Goal: Complete application form: Complete application form

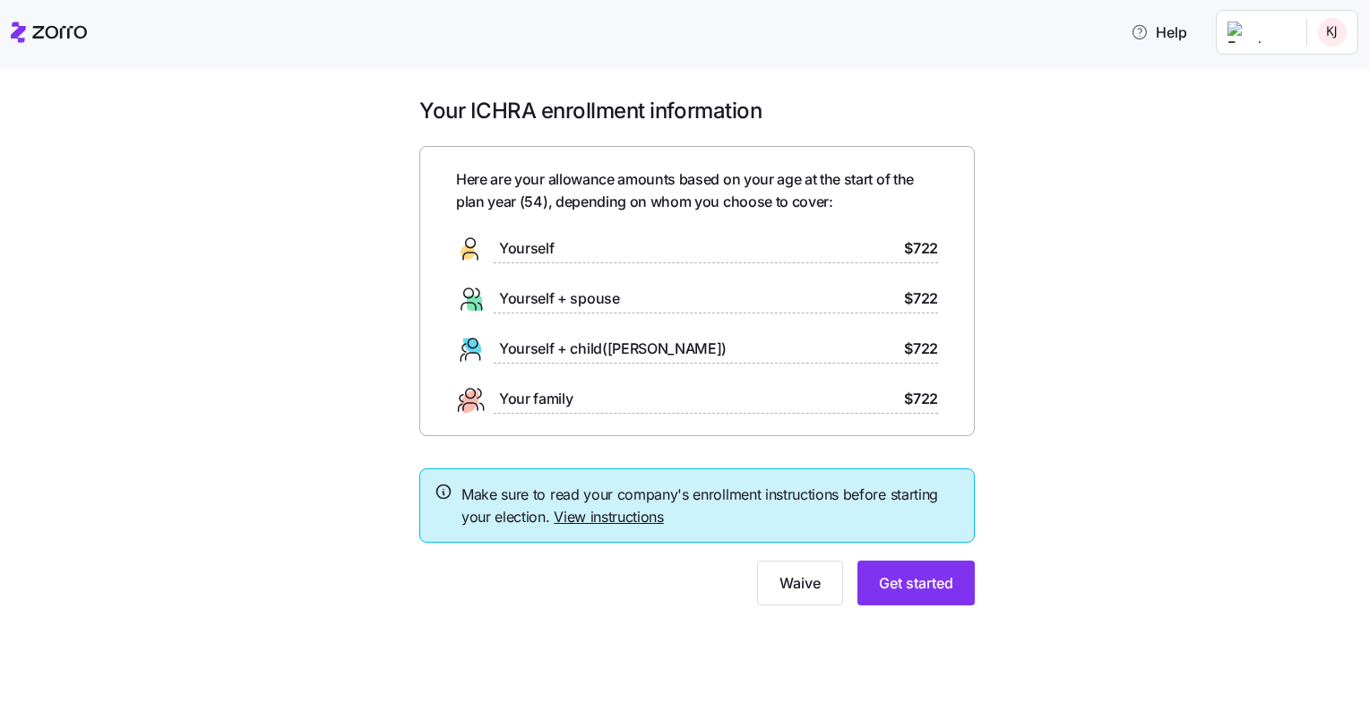
click at [641, 515] on link "View instructions" at bounding box center [609, 517] width 110 height 18
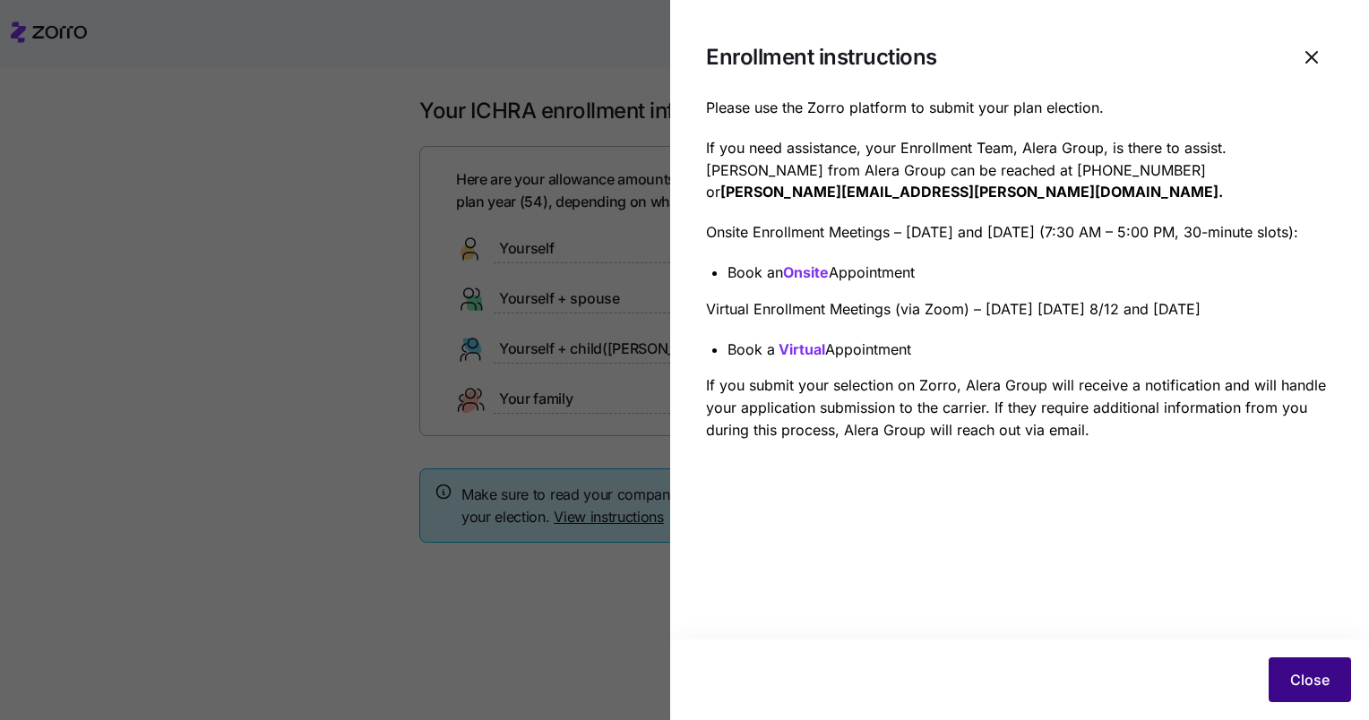
click at [1318, 678] on span "Close" at bounding box center [1309, 680] width 39 height 22
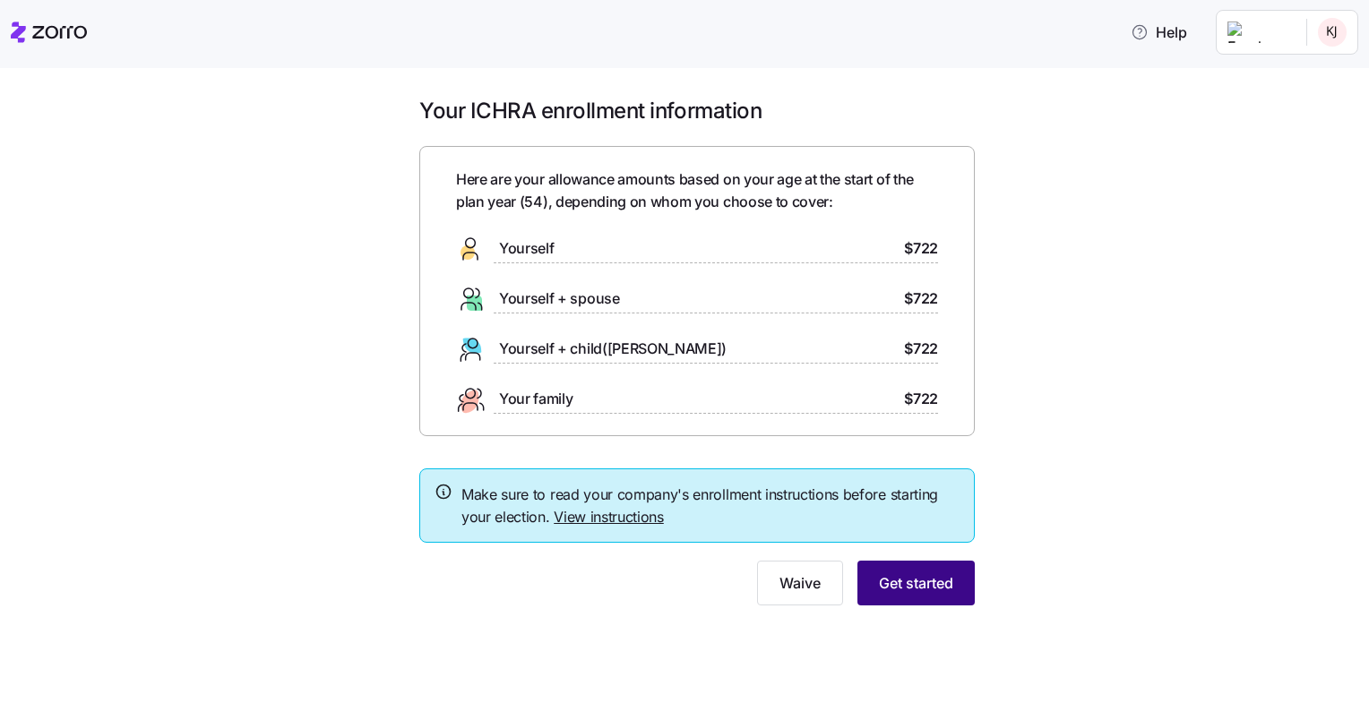
click at [942, 591] on span "Get started" at bounding box center [916, 584] width 74 height 22
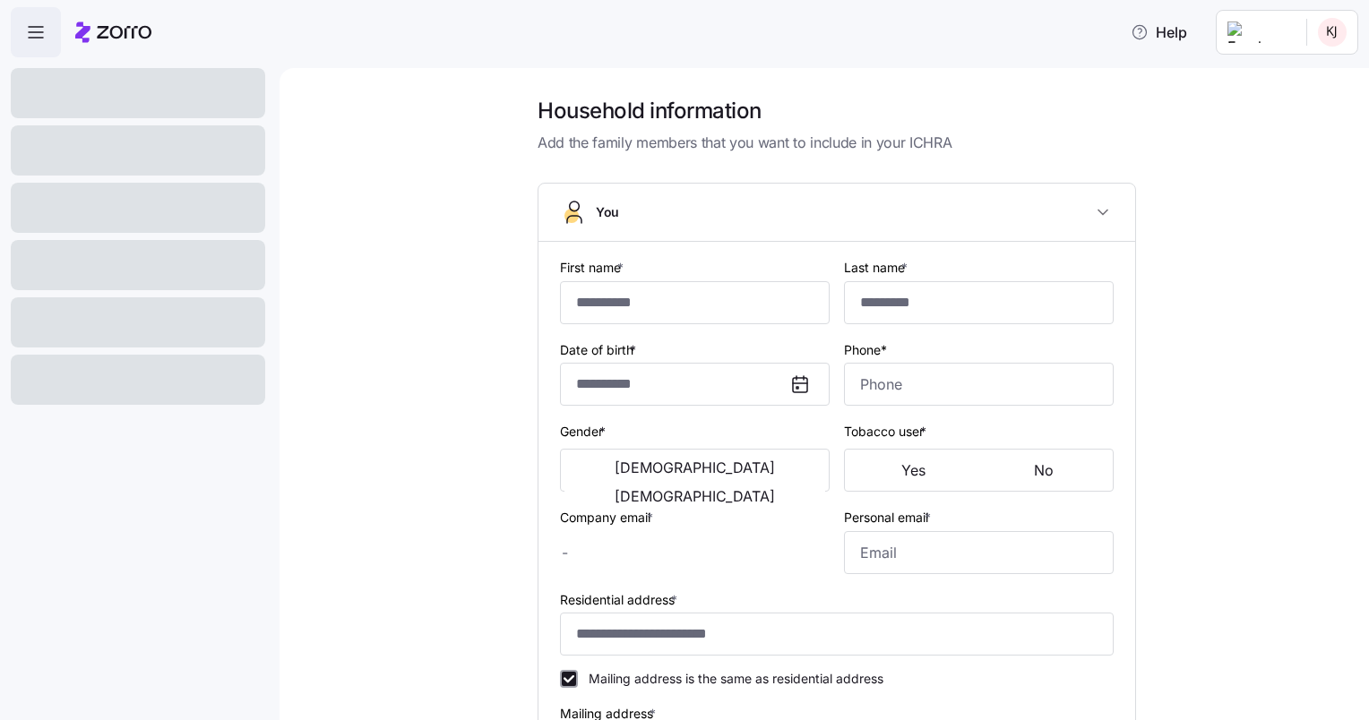
type input "*******"
type input "[EMAIL_ADDRESS][DOMAIN_NAME]"
type input "**********"
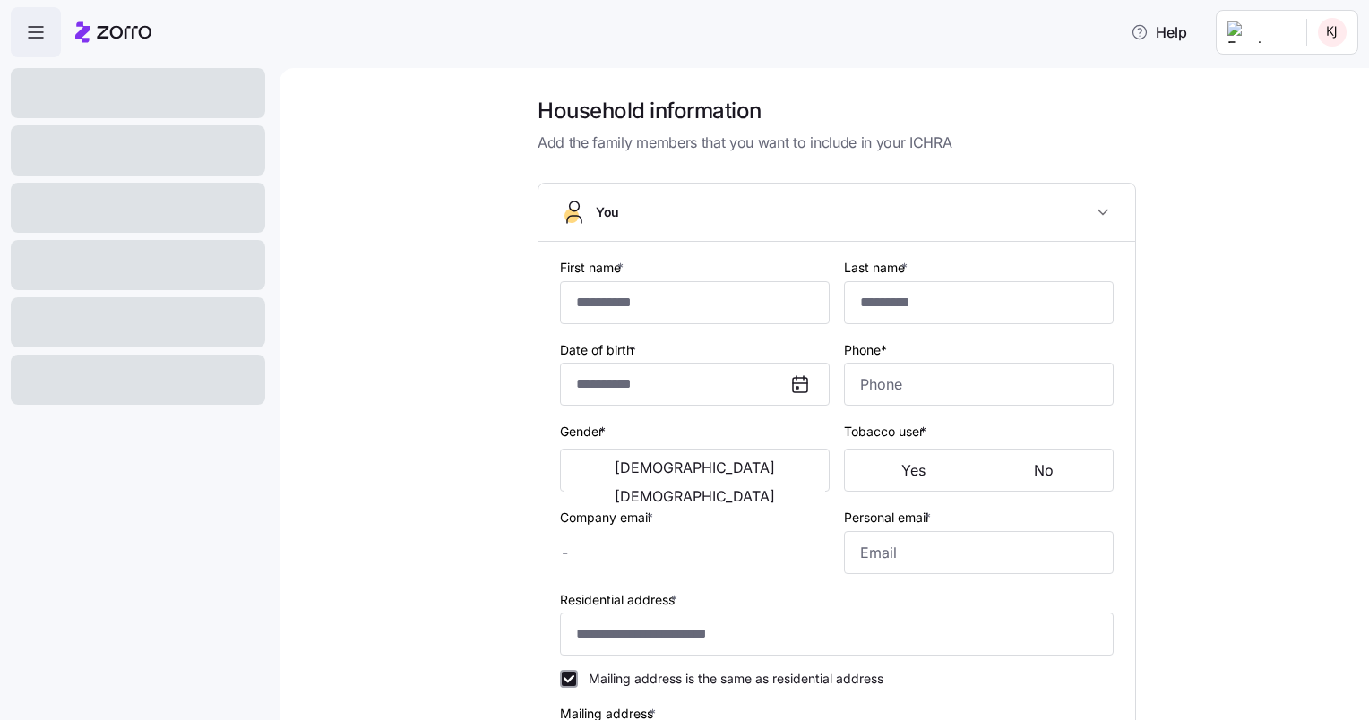
checkbox input "true"
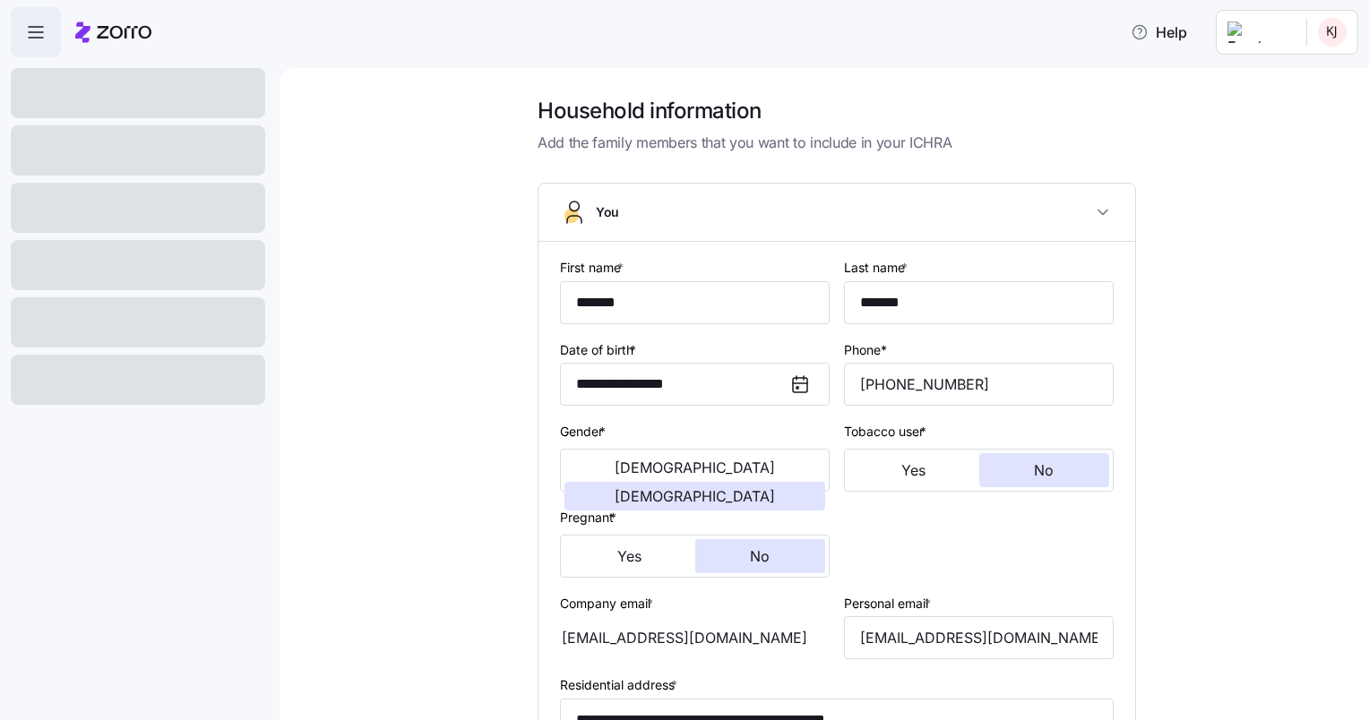
type input "**********"
type input "[PHONE_NUMBER]"
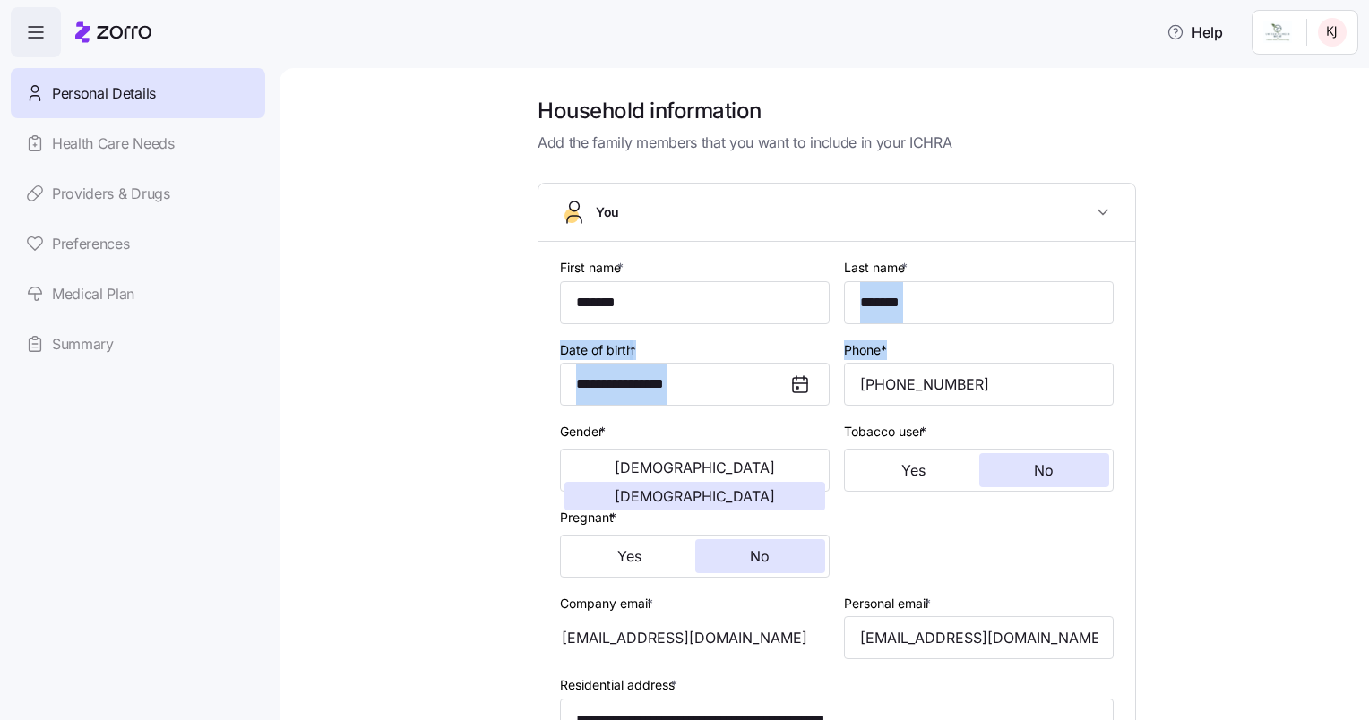
drag, startPoint x: 1355, startPoint y: 329, endPoint x: 1351, endPoint y: 391, distance: 61.9
click at [1351, 391] on div "**********" at bounding box center [824, 394] width 1089 height 652
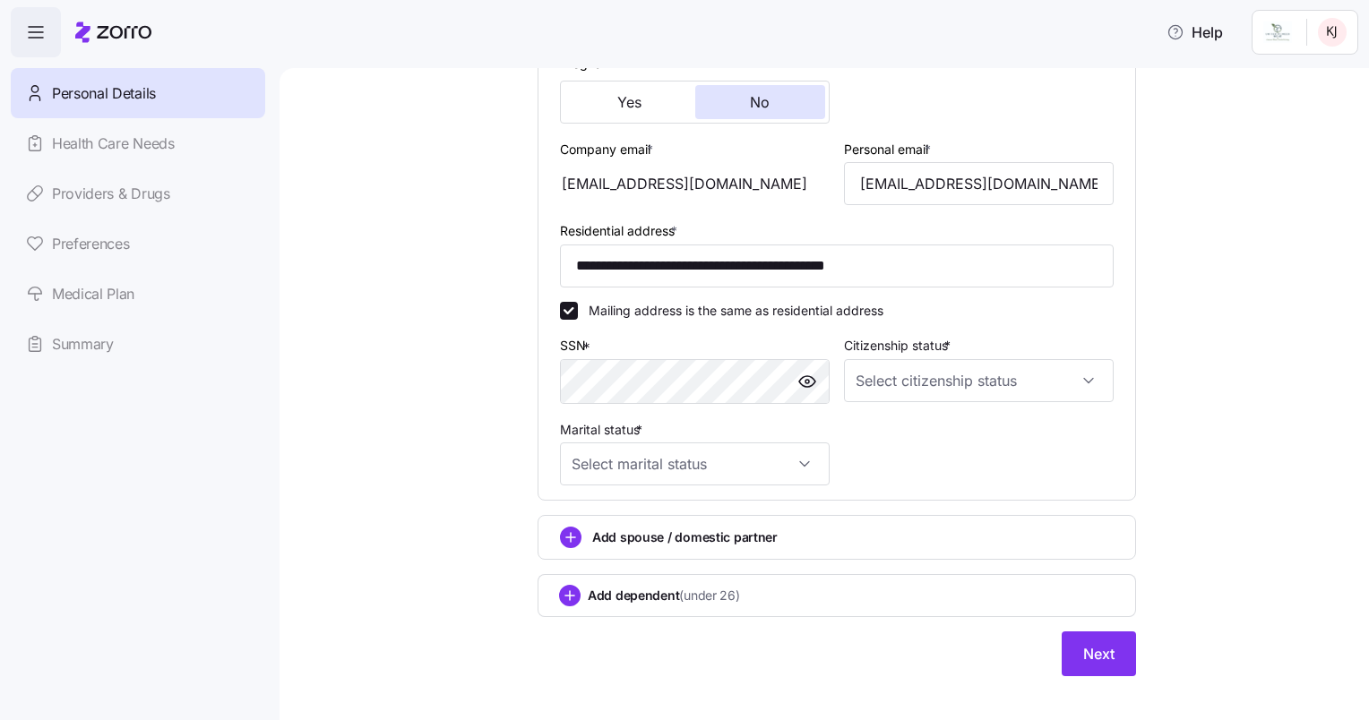
scroll to position [471, 0]
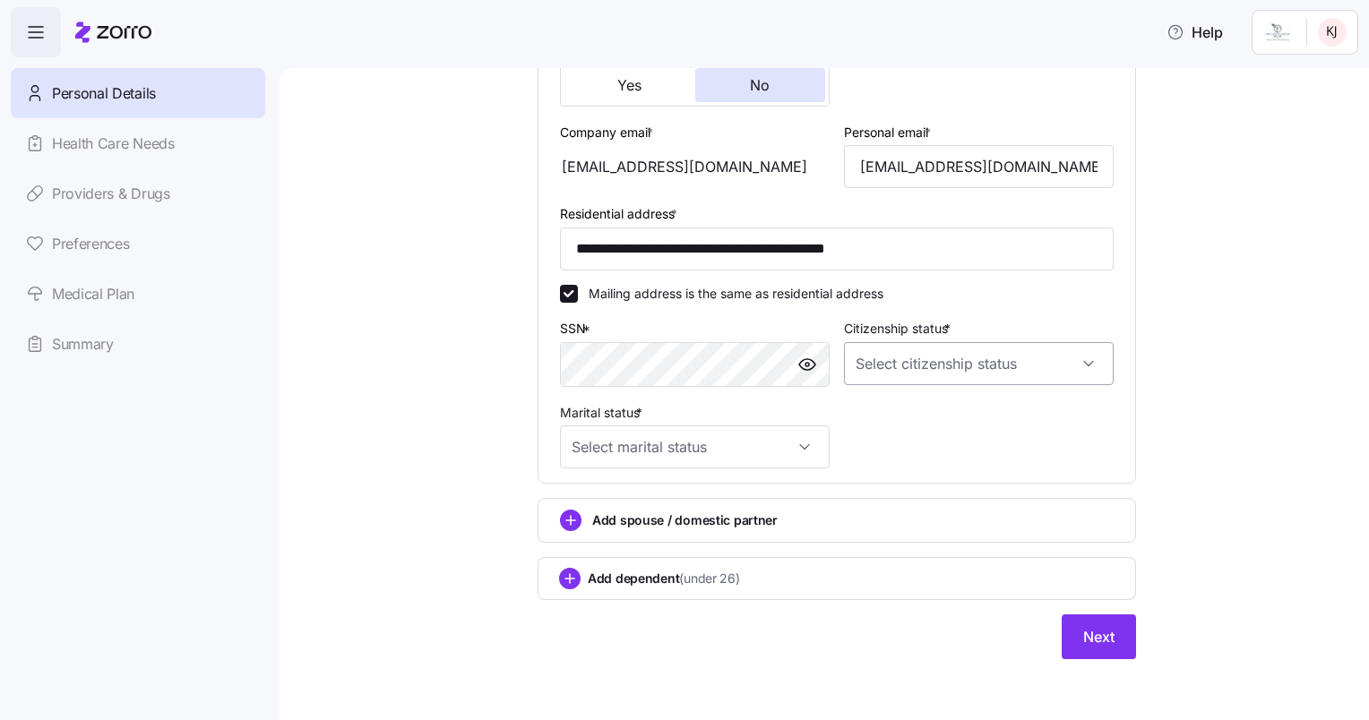
click at [1079, 358] on input "Citizenship status *" at bounding box center [979, 363] width 270 height 43
click at [1024, 411] on div "[DEMOGRAPHIC_DATA] citizen" at bounding box center [971, 415] width 255 height 38
type input "[DEMOGRAPHIC_DATA] citizen"
click at [800, 437] on input "Marital status *" at bounding box center [695, 447] width 270 height 43
click at [760, 504] on div "Single" at bounding box center [687, 499] width 255 height 38
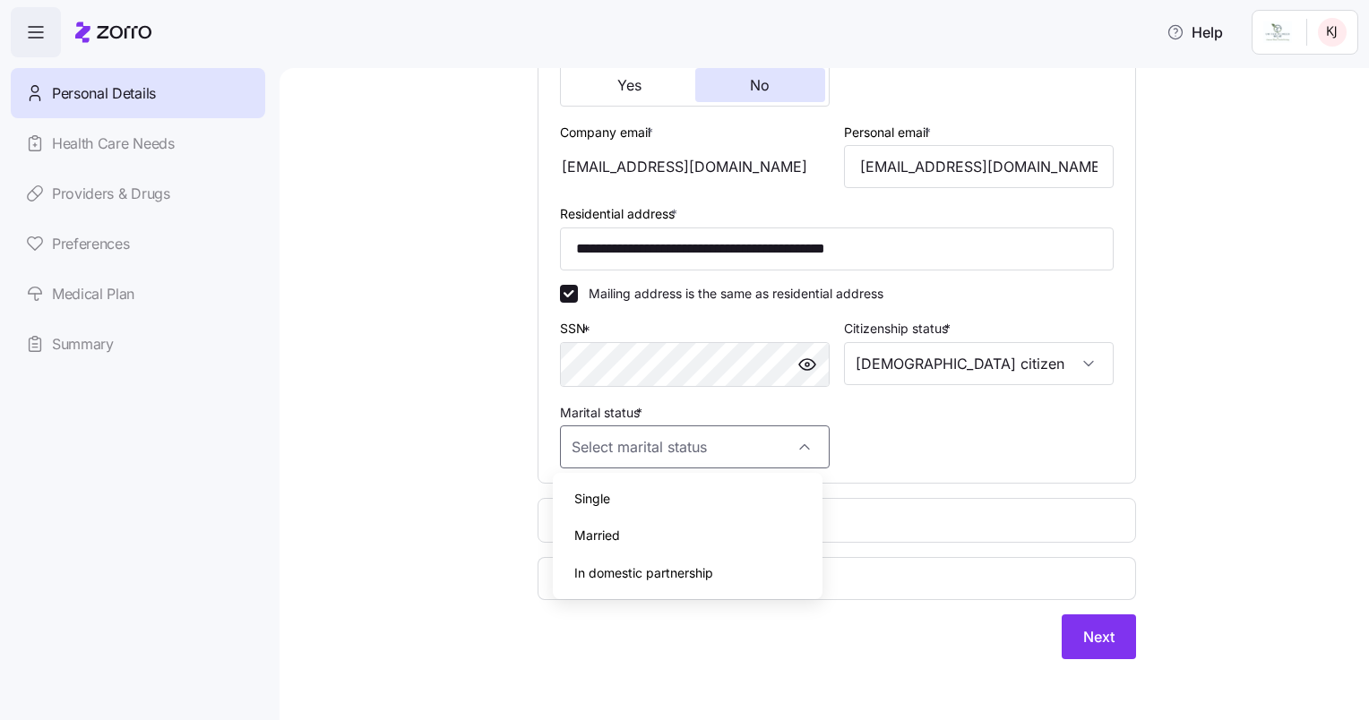
type input "Single"
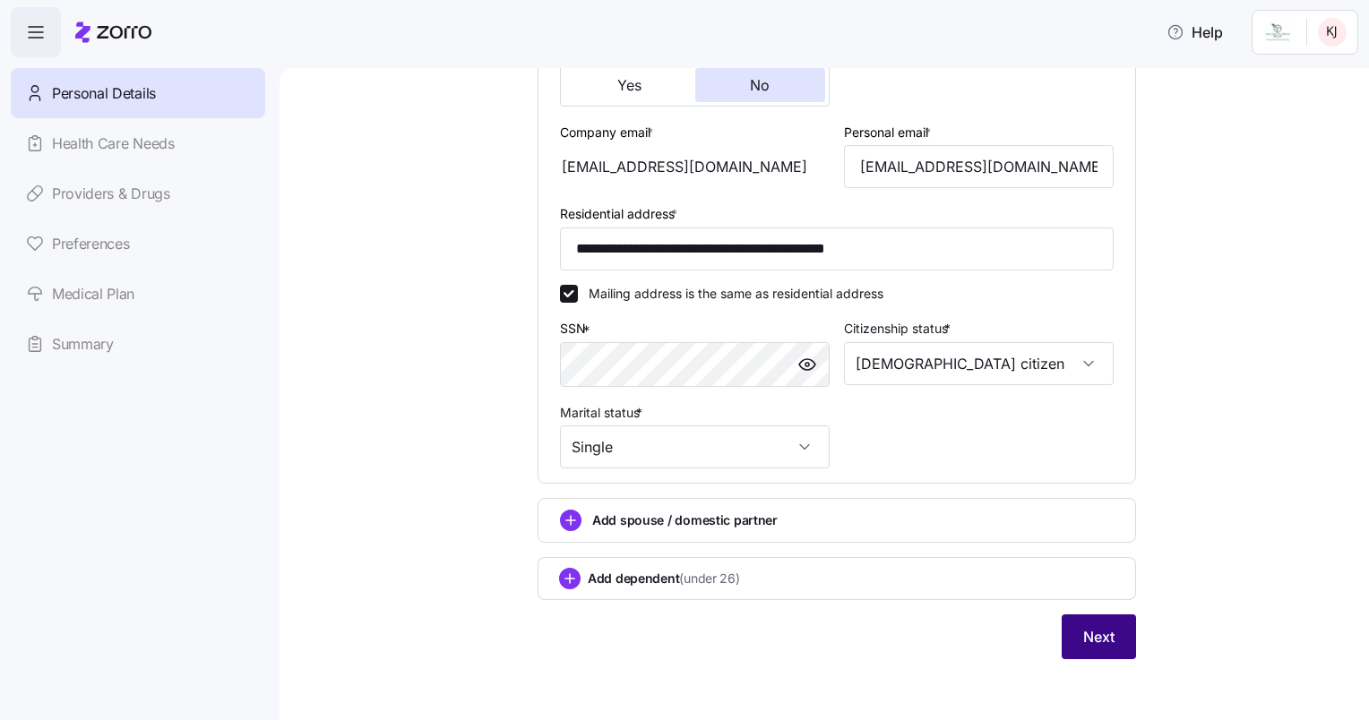
click at [1084, 642] on span "Next" at bounding box center [1098, 637] width 31 height 22
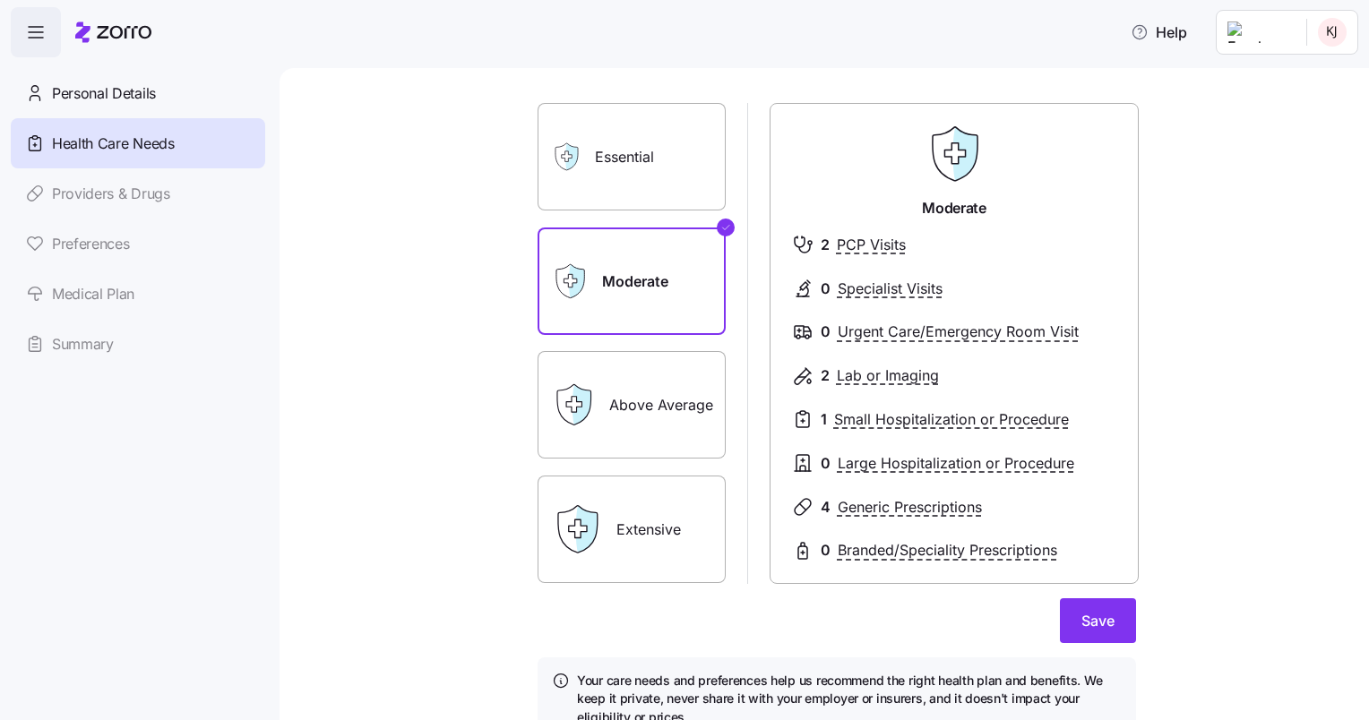
scroll to position [107, 0]
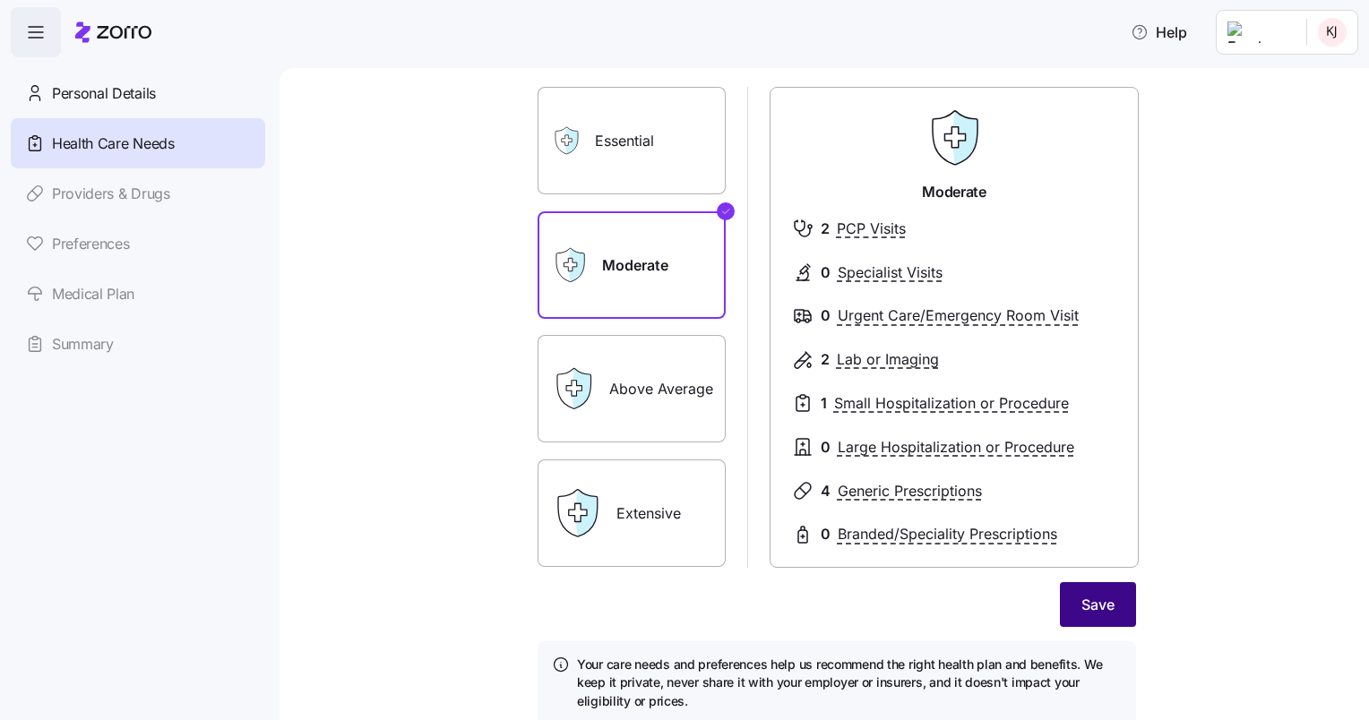
click at [1104, 605] on span "Save" at bounding box center [1097, 605] width 33 height 22
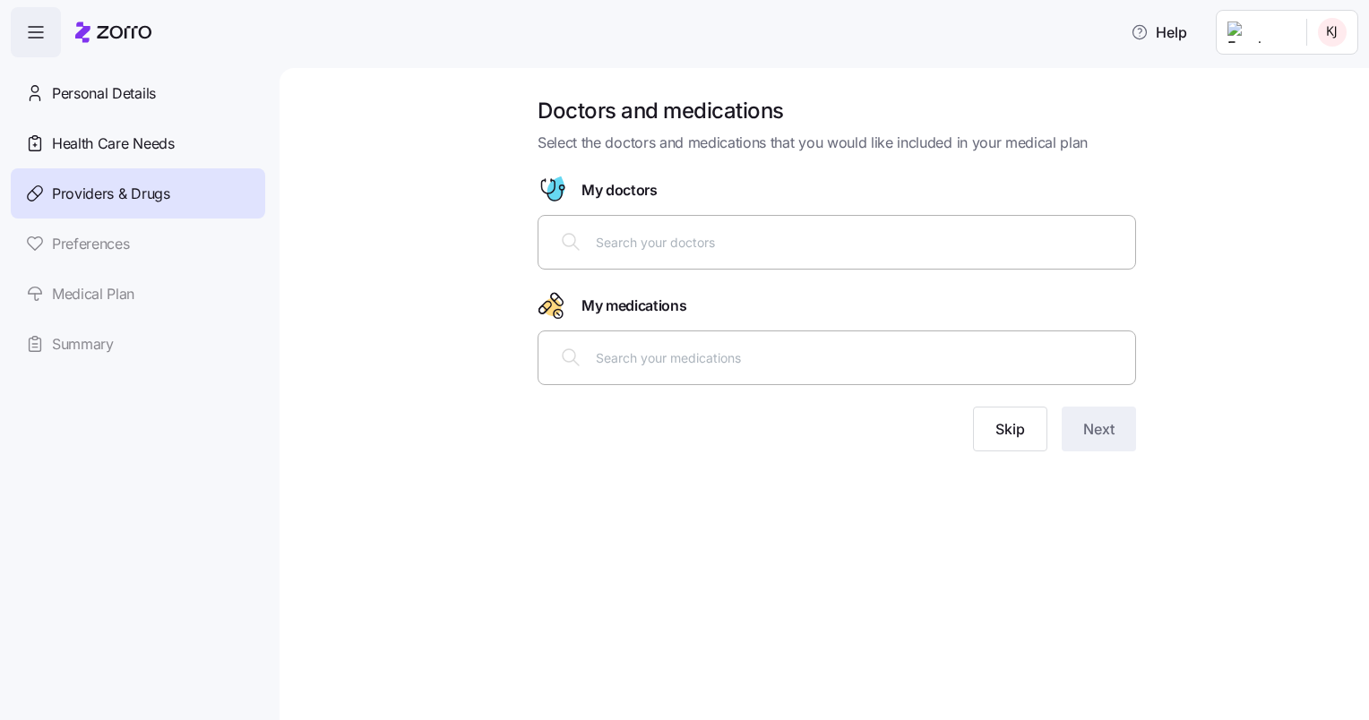
click at [626, 232] on input "text" at bounding box center [860, 242] width 529 height 20
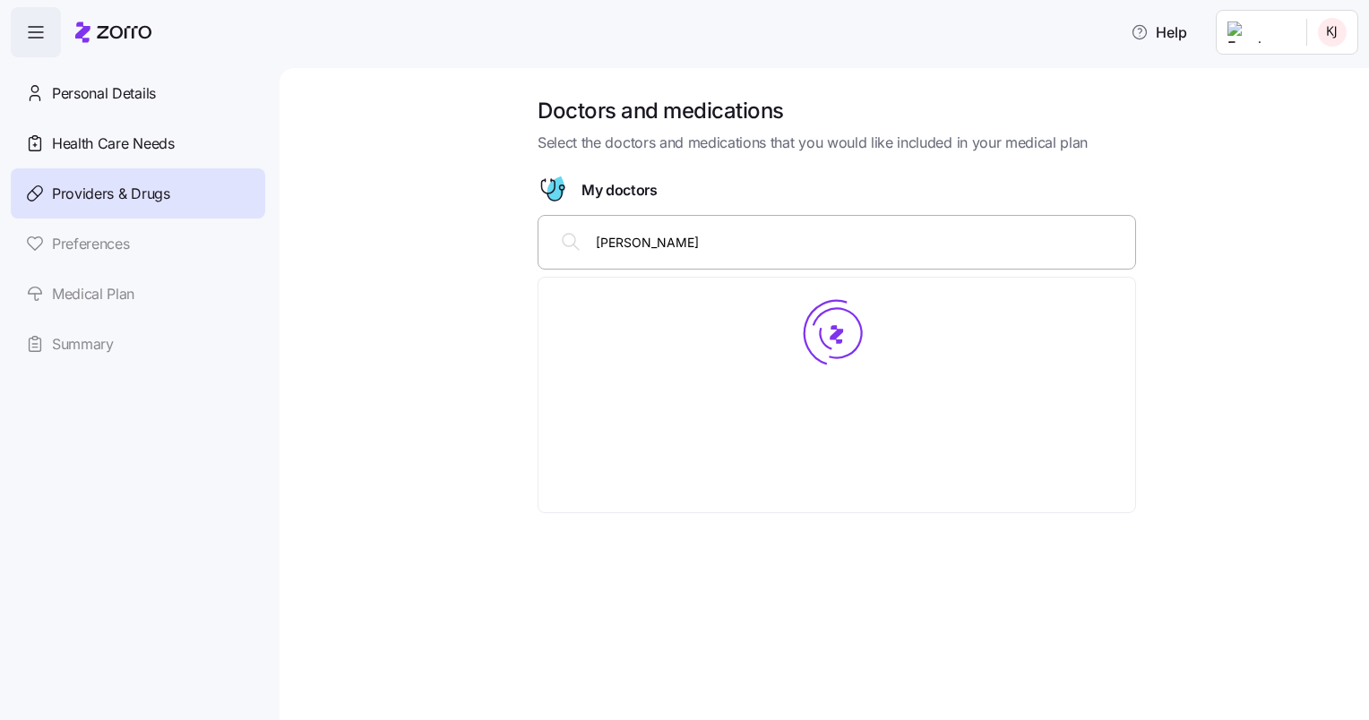
type input "[PERSON_NAME]"
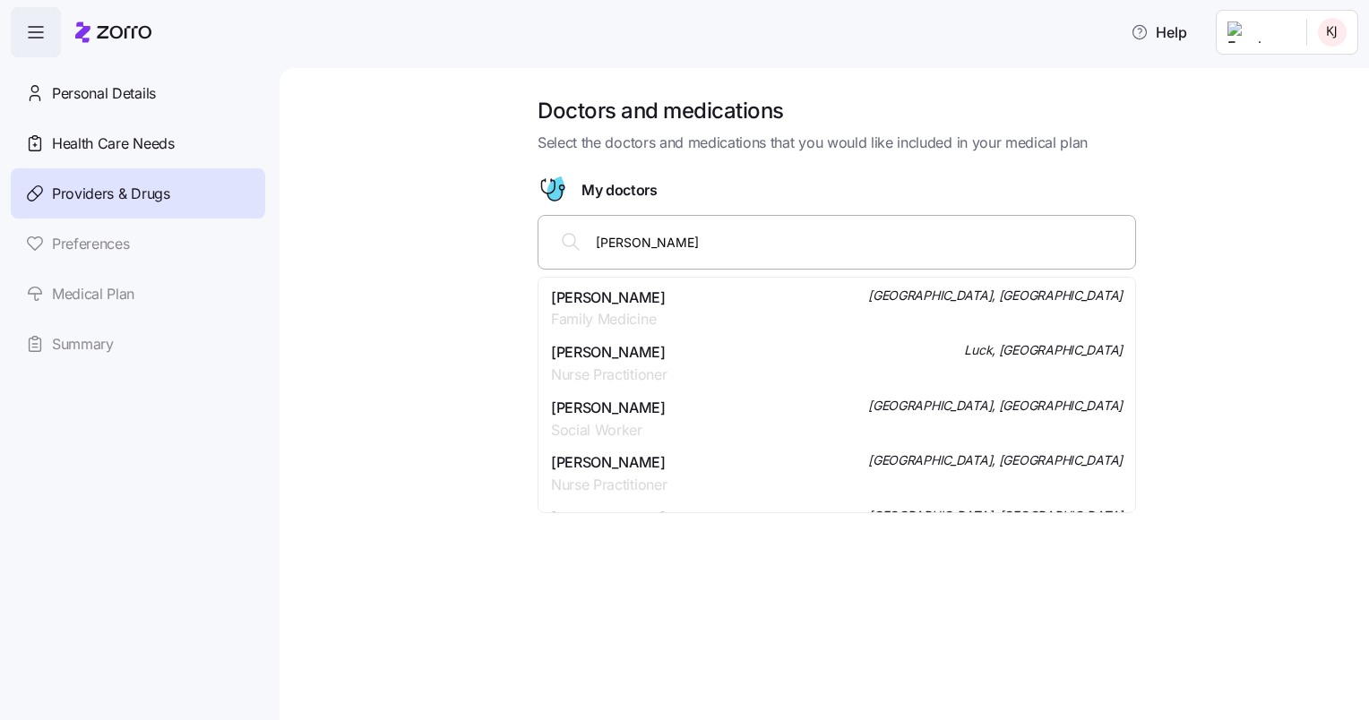
click at [797, 319] on div "[PERSON_NAME] Family Medicine [GEOGRAPHIC_DATA], [GEOGRAPHIC_DATA]" at bounding box center [837, 309] width 572 height 45
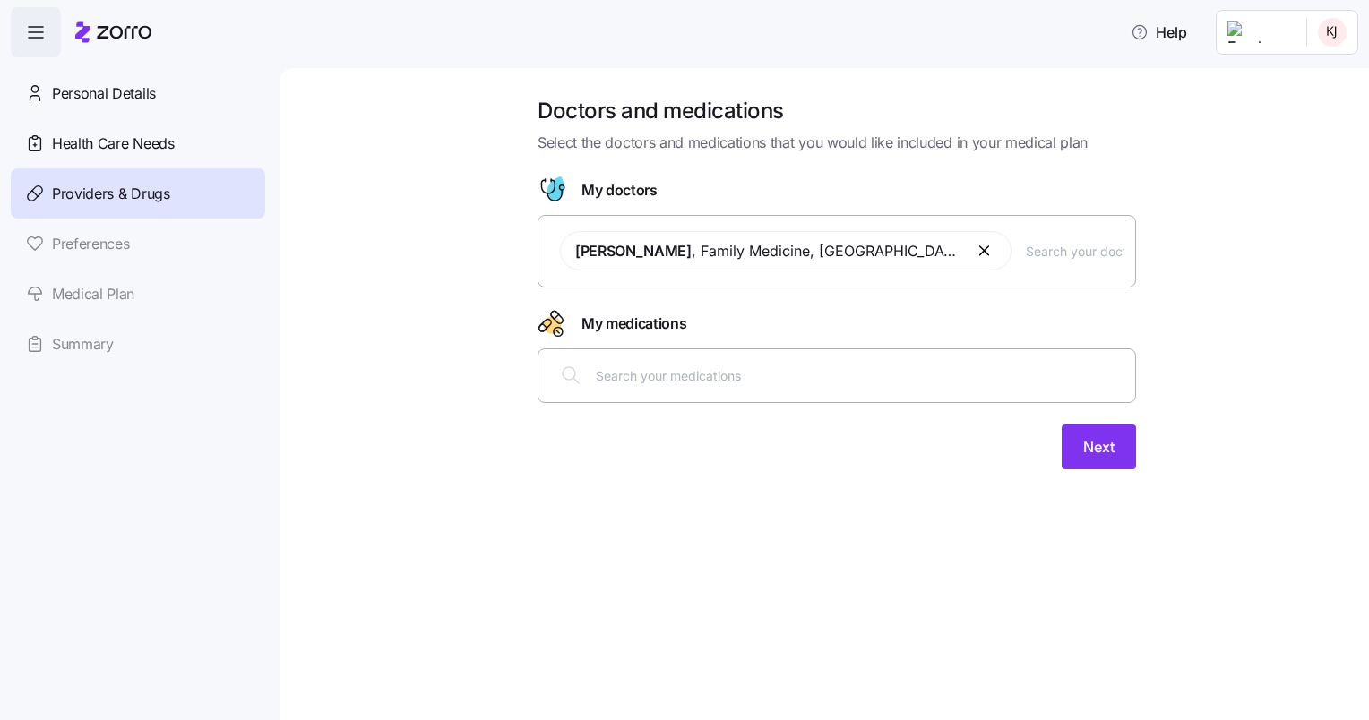
click at [835, 387] on div at bounding box center [836, 375] width 575 height 43
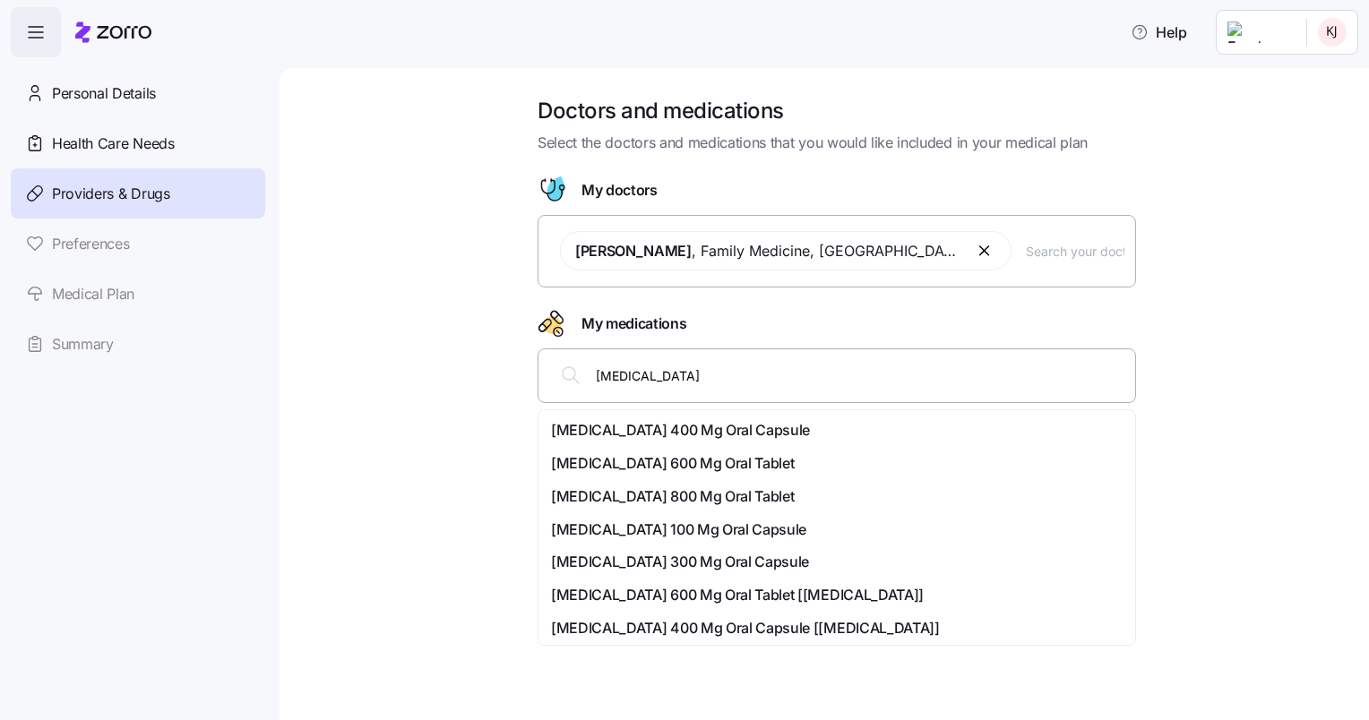
type input "[MEDICAL_DATA]"
click at [713, 531] on span "[MEDICAL_DATA] 100 Mg Oral Capsule" at bounding box center [678, 530] width 255 height 22
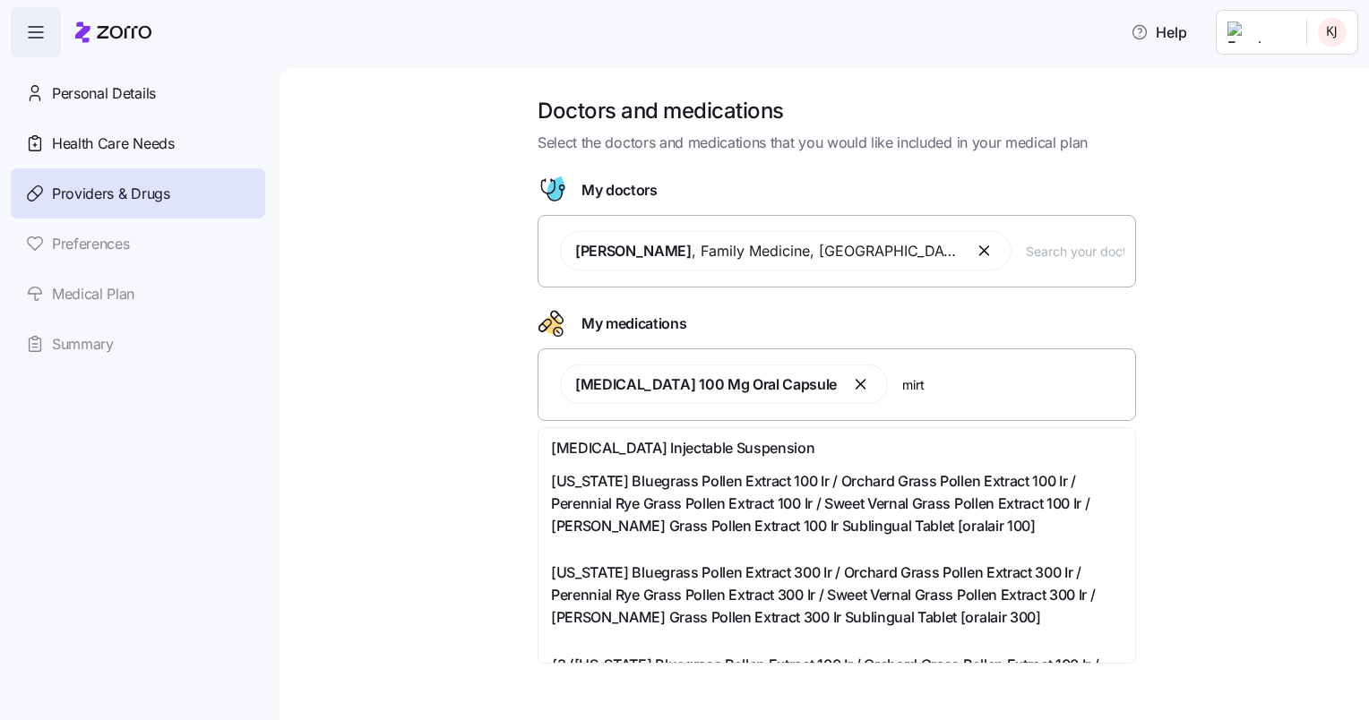
type input "[PERSON_NAME]"
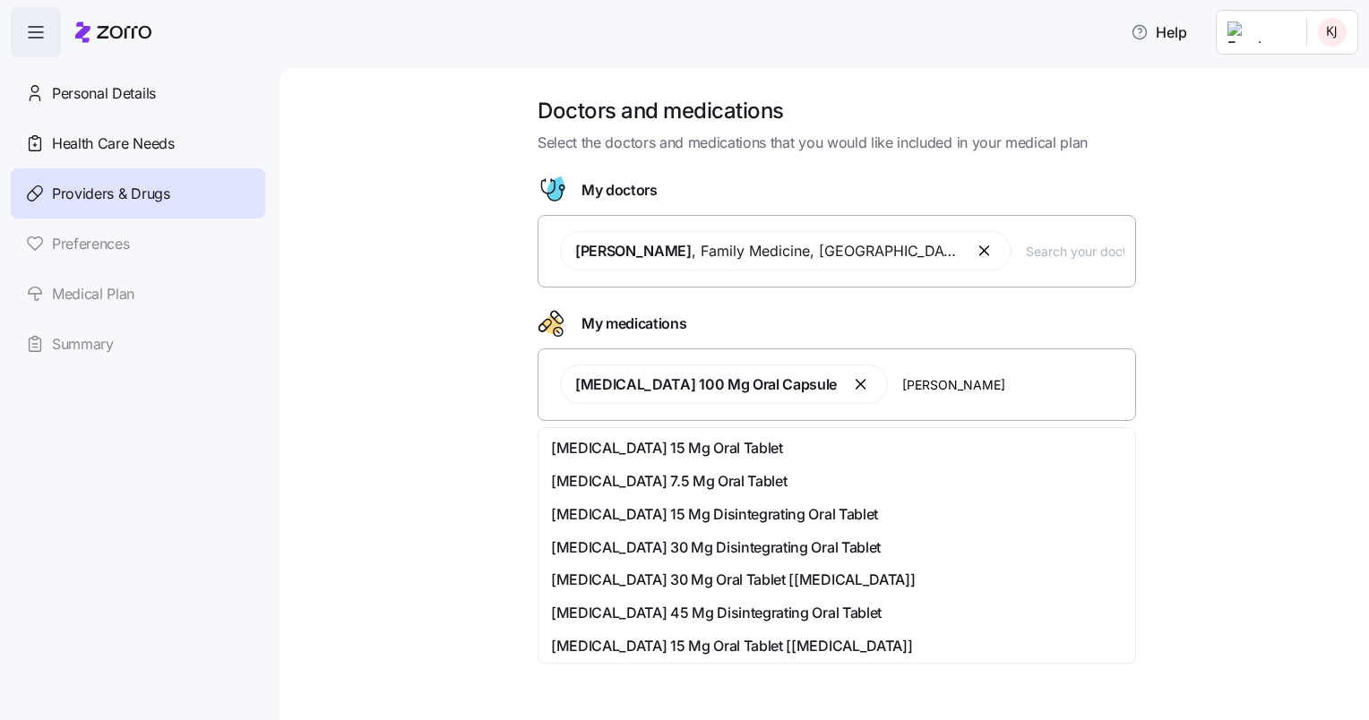
click at [747, 435] on div "[MEDICAL_DATA] 15 Mg Oral Tablet" at bounding box center [837, 448] width 590 height 33
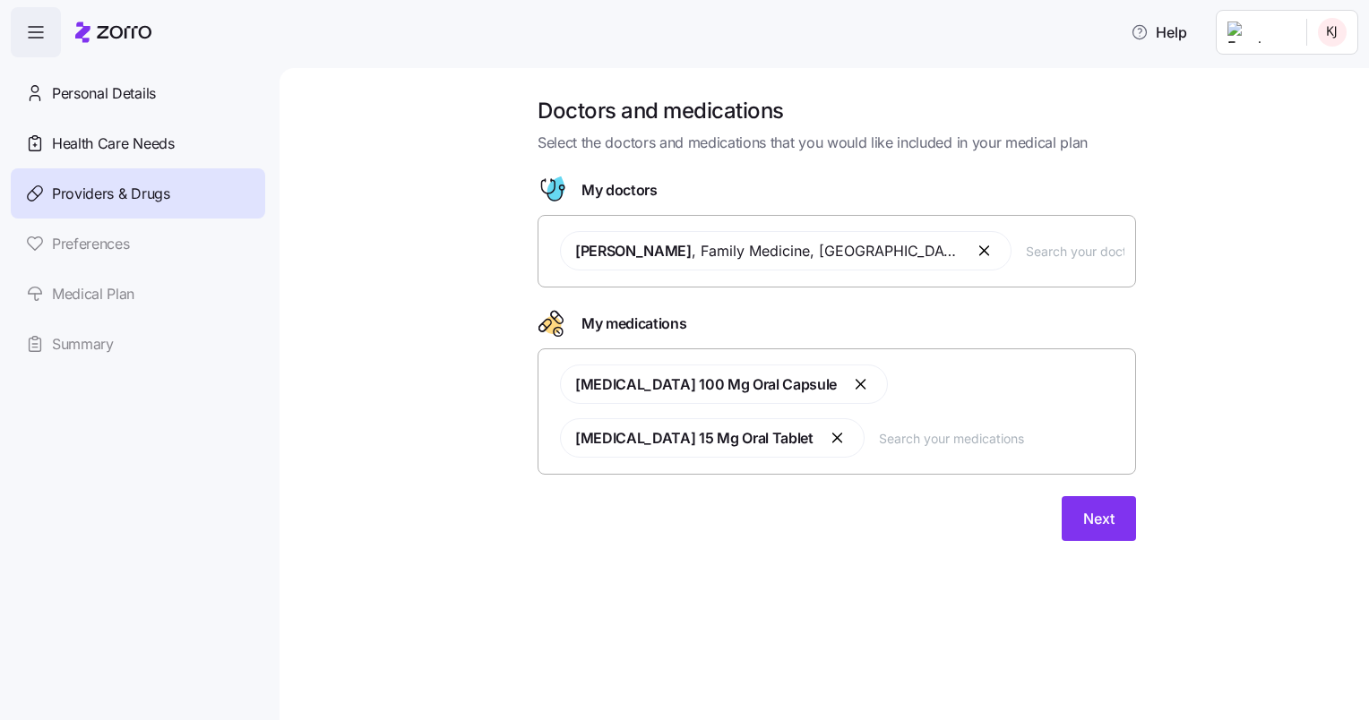
click at [849, 427] on button "button" at bounding box center [839, 438] width 22 height 22
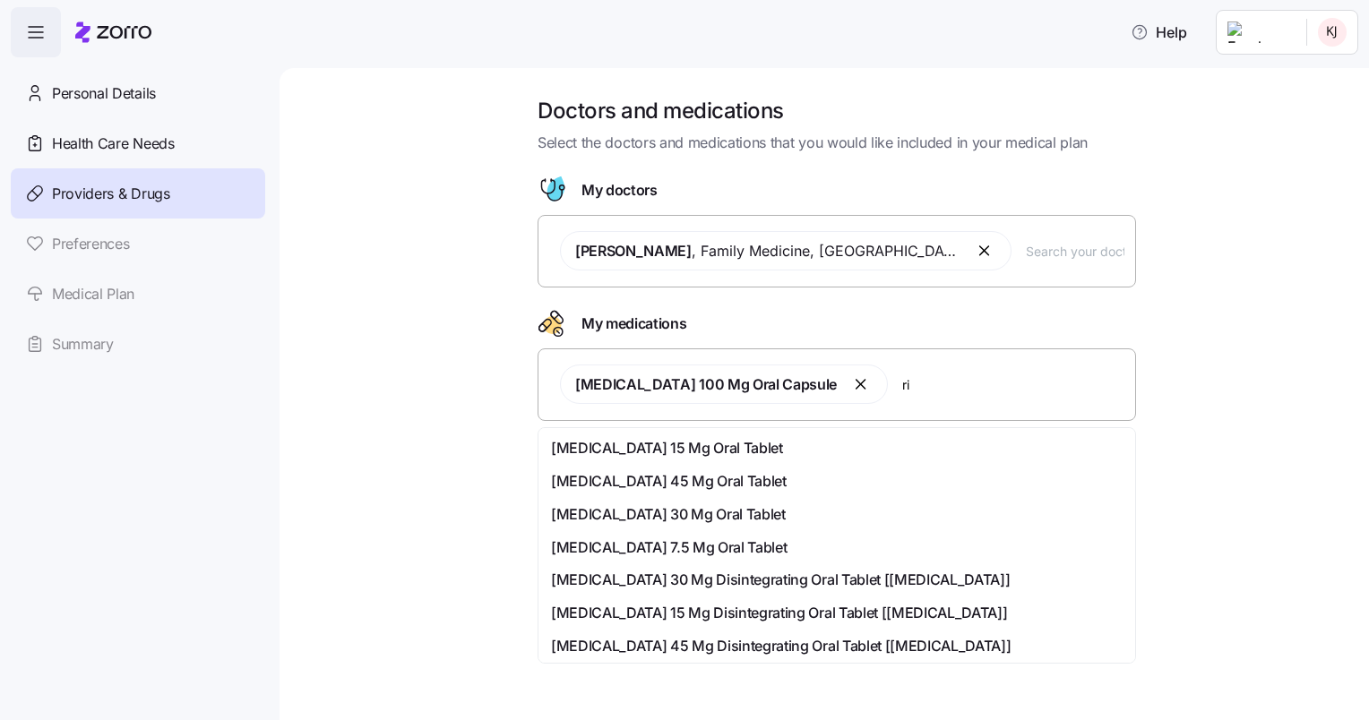
type input "r"
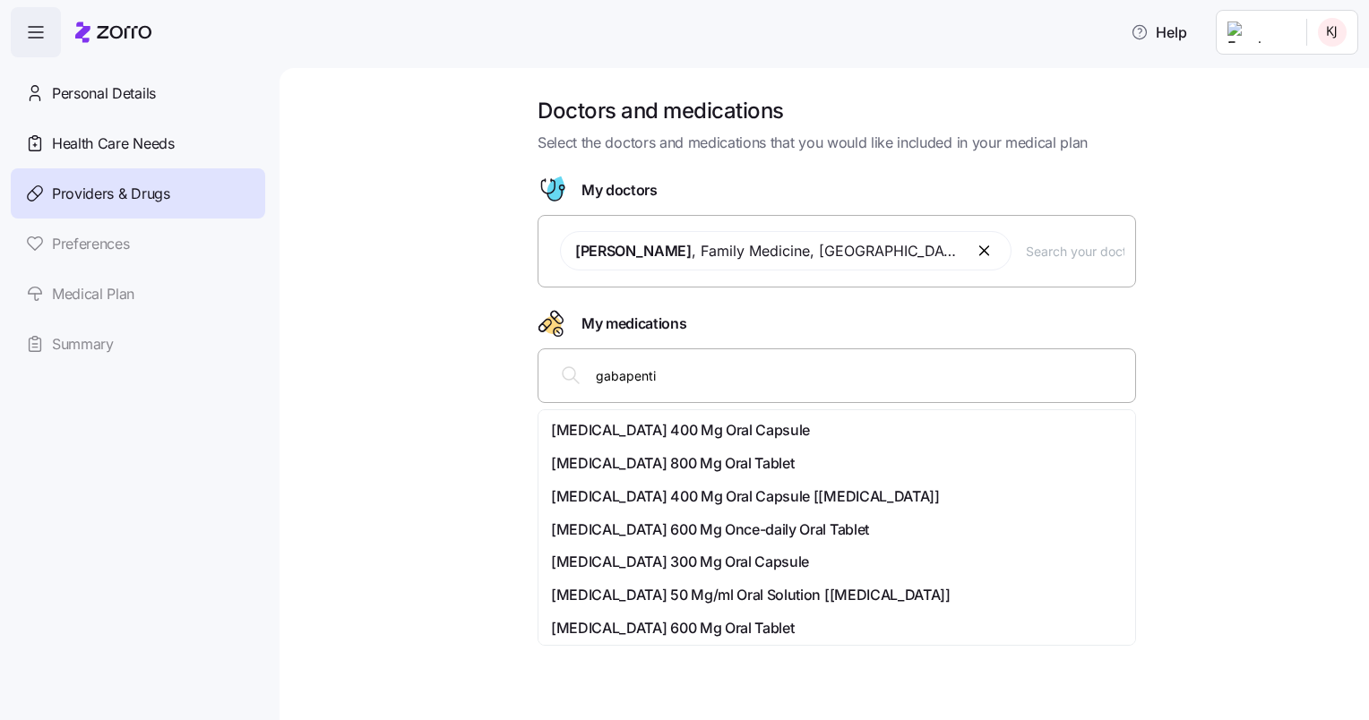
type input "[MEDICAL_DATA]"
click at [789, 530] on div "[MEDICAL_DATA] 100 Mg Oral Capsule" at bounding box center [837, 530] width 572 height 22
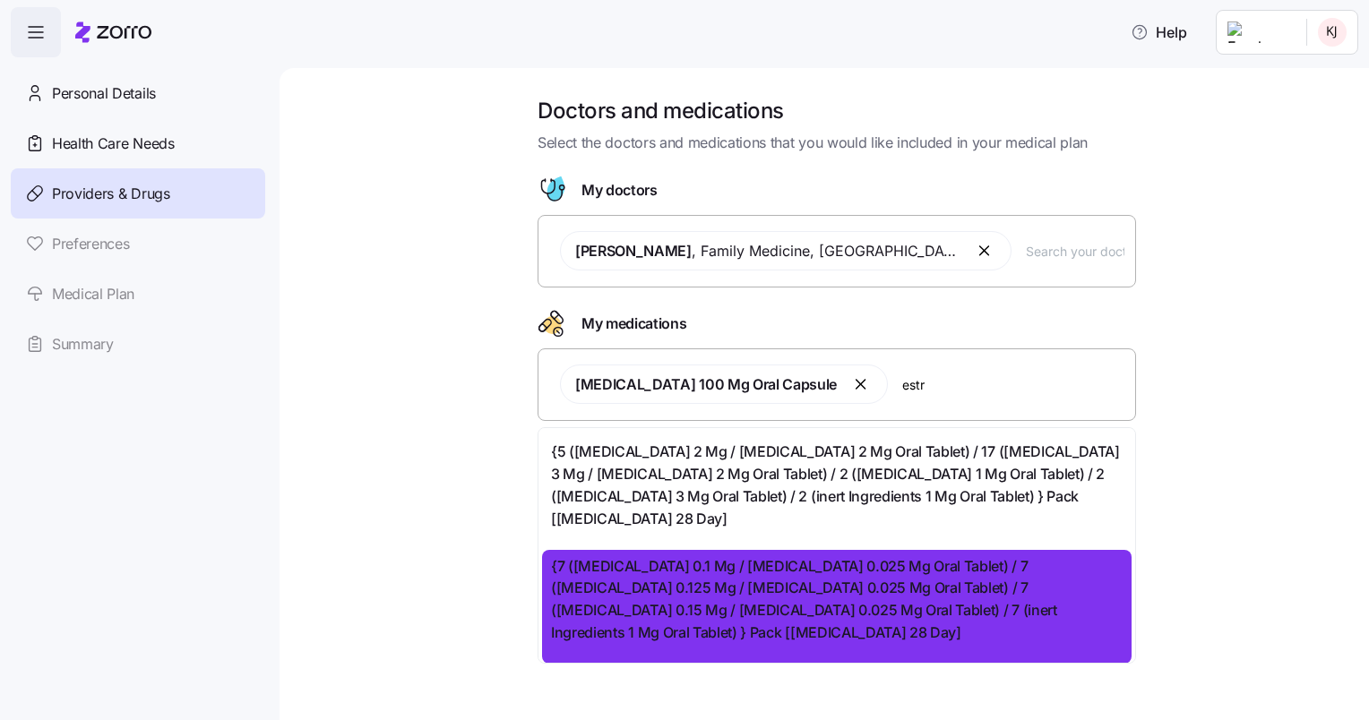
scroll to position [645, 0]
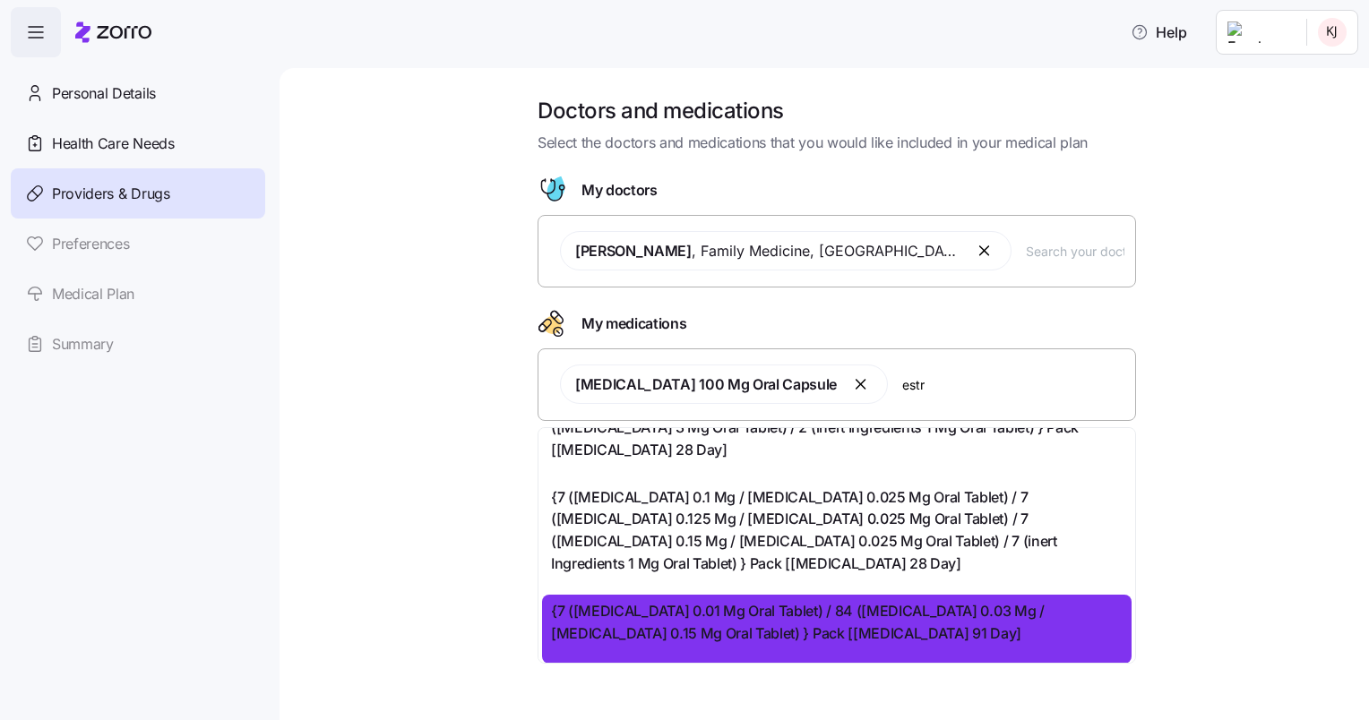
type input "estr"
